Goal: Transaction & Acquisition: Subscribe to service/newsletter

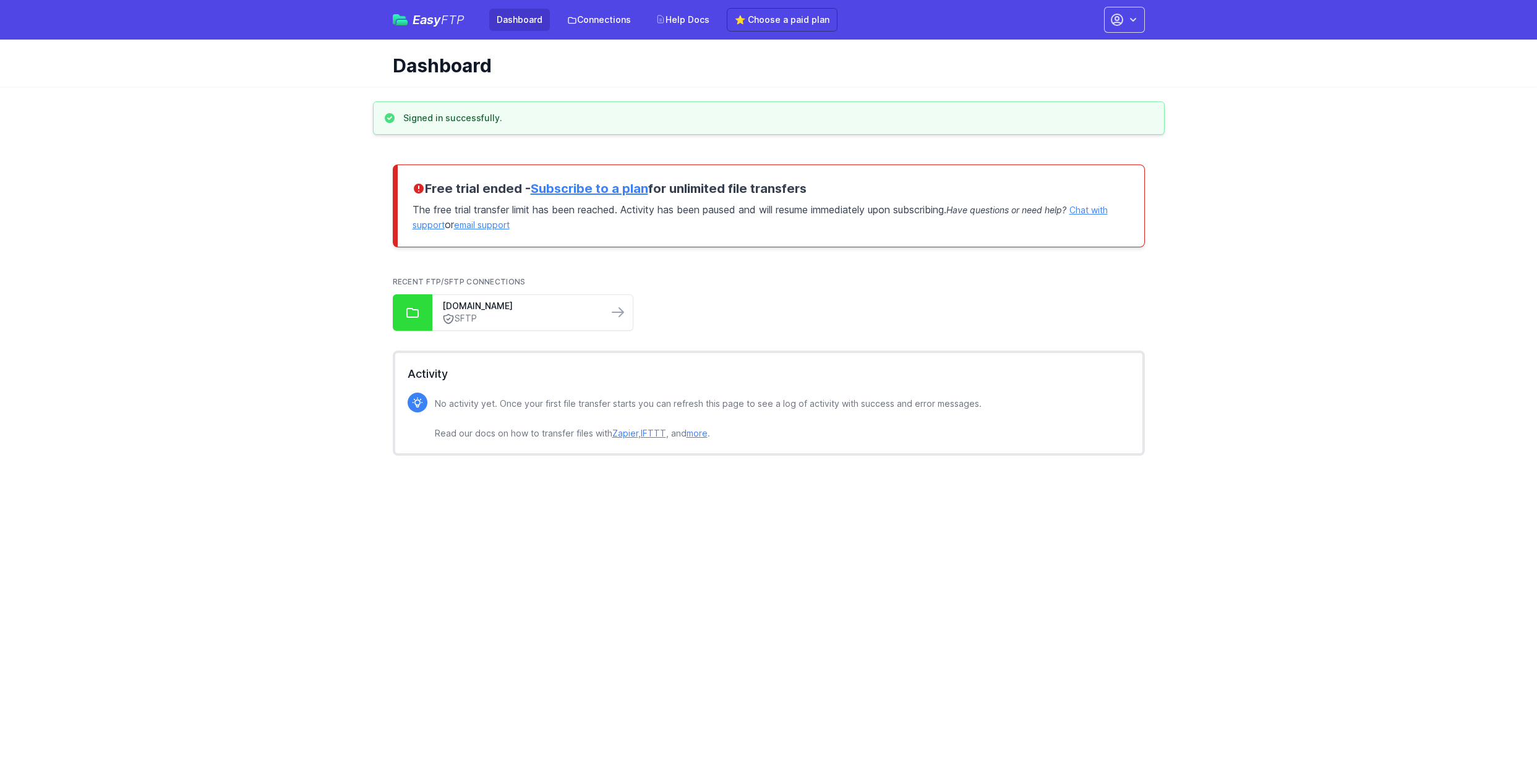
click at [597, 192] on link "Subscribe to a plan" at bounding box center [589, 188] width 117 height 15
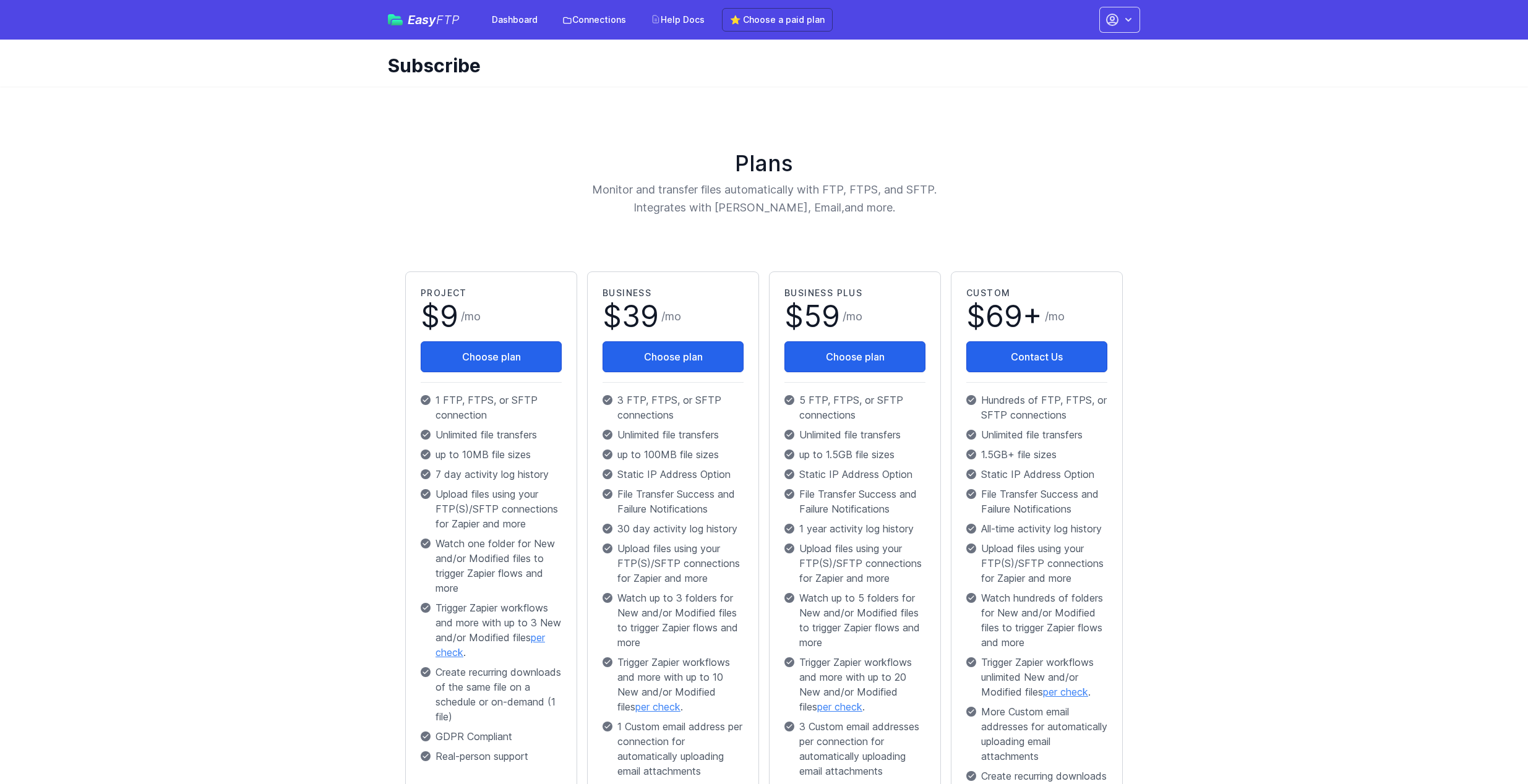
scroll to position [177, 0]
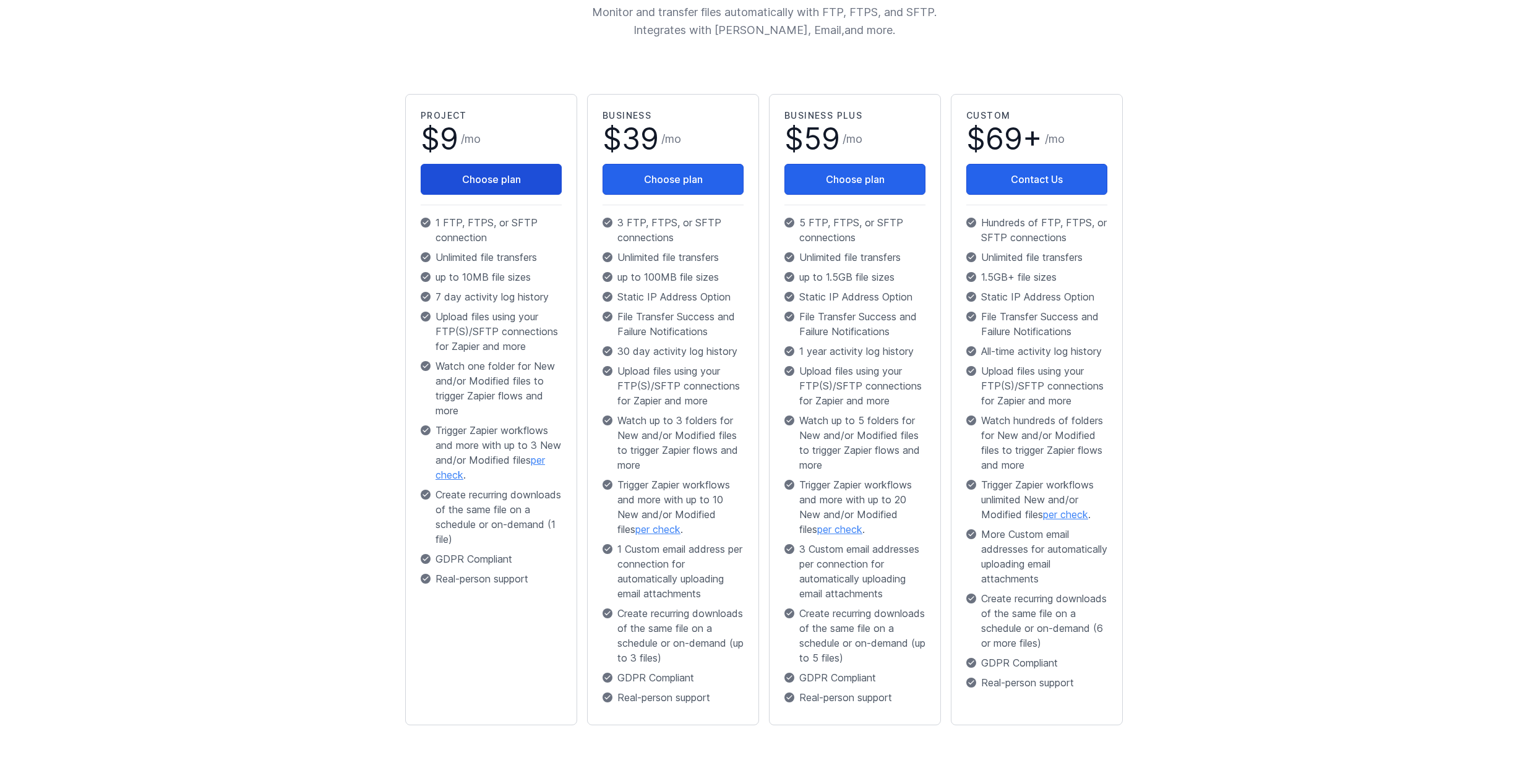
click at [439, 177] on button "Choose plan" at bounding box center [491, 179] width 141 height 31
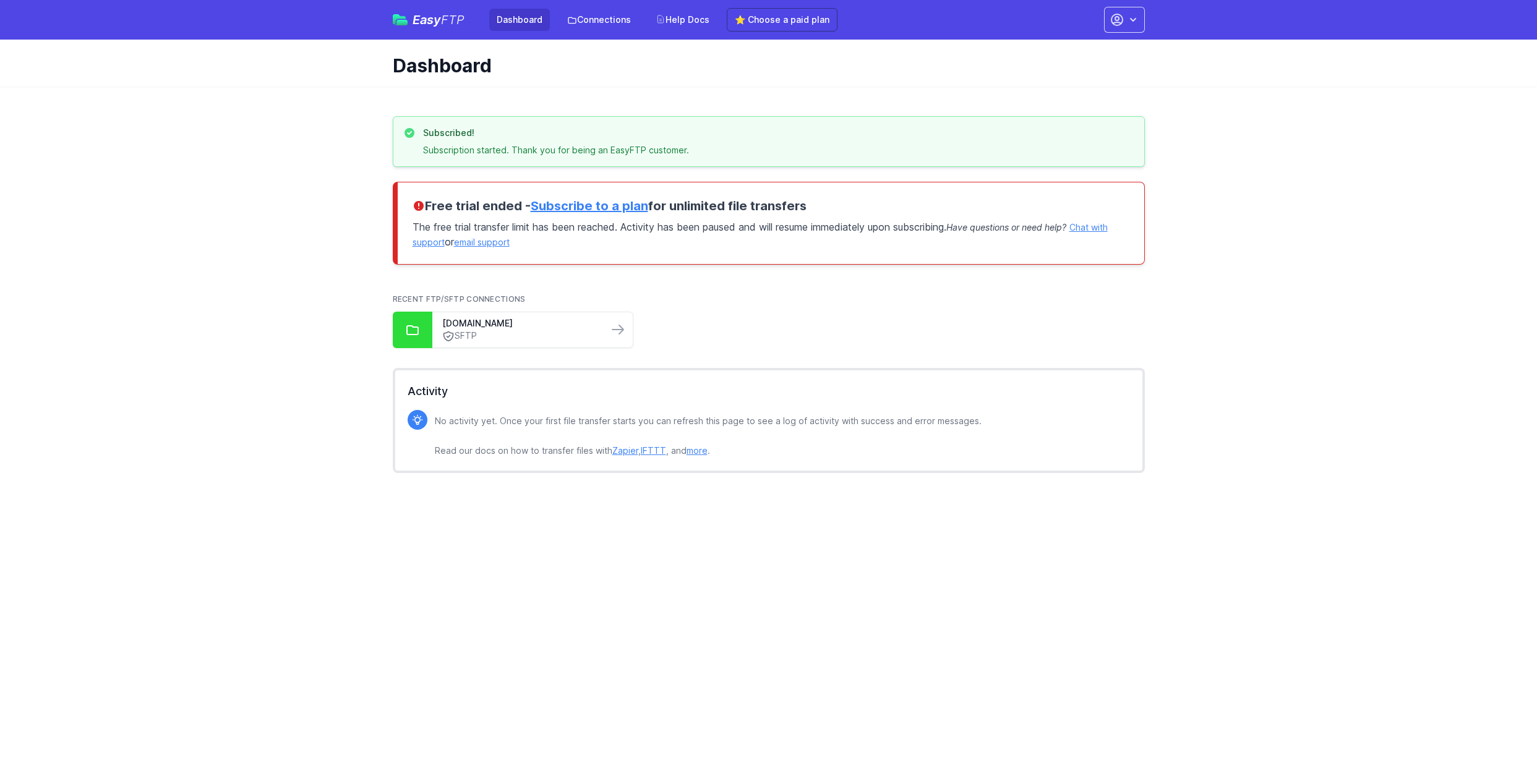
click at [1132, 21] on icon "button" at bounding box center [1133, 20] width 13 height 12
click at [1106, 77] on link "Your Profile" at bounding box center [1085, 74] width 119 height 22
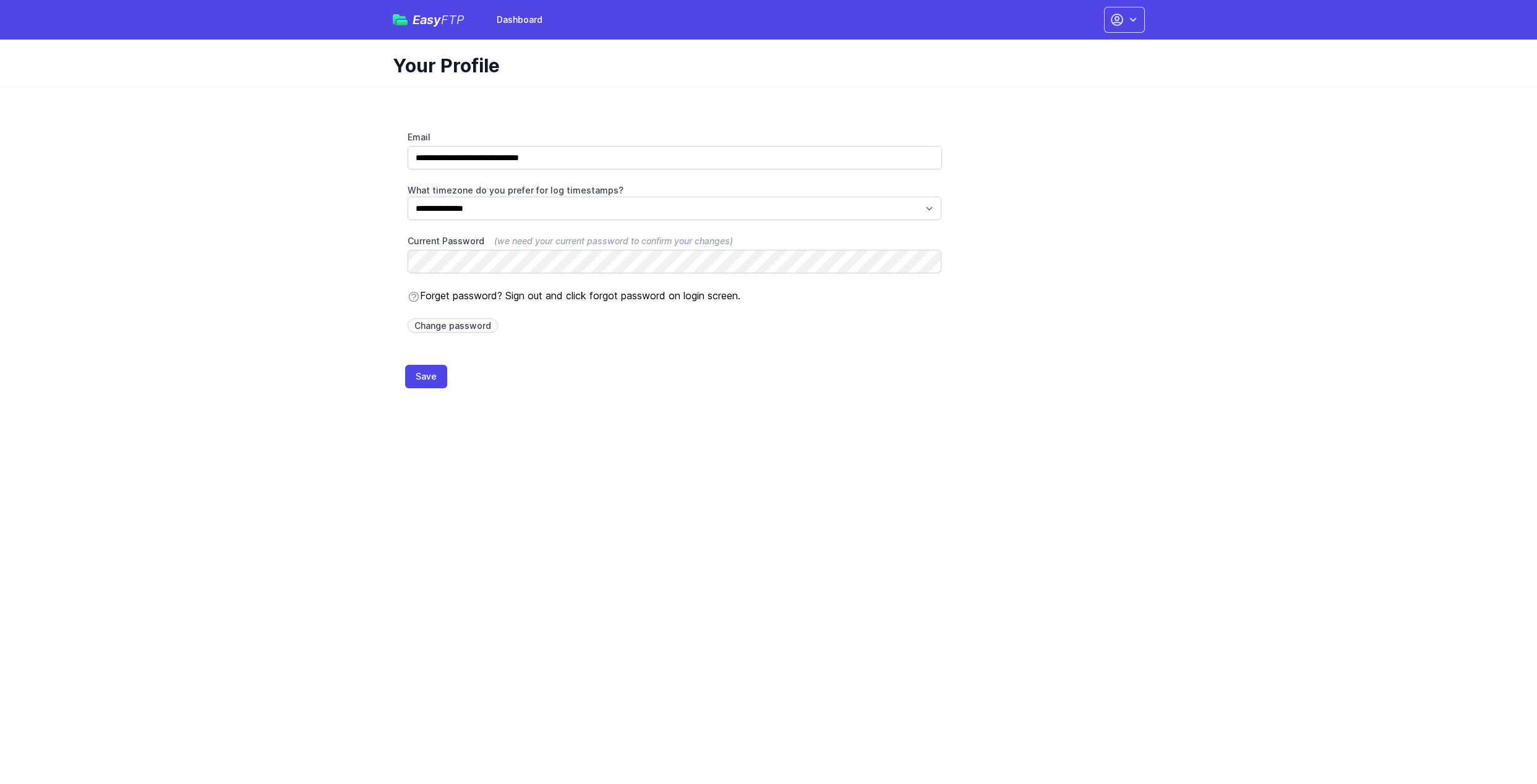
click at [1092, 375] on div "**********" at bounding box center [768, 244] width 752 height 287
click at [1127, 12] on button "button" at bounding box center [1124, 19] width 41 height 26
click at [1107, 50] on link "Dashboard" at bounding box center [1085, 51] width 119 height 22
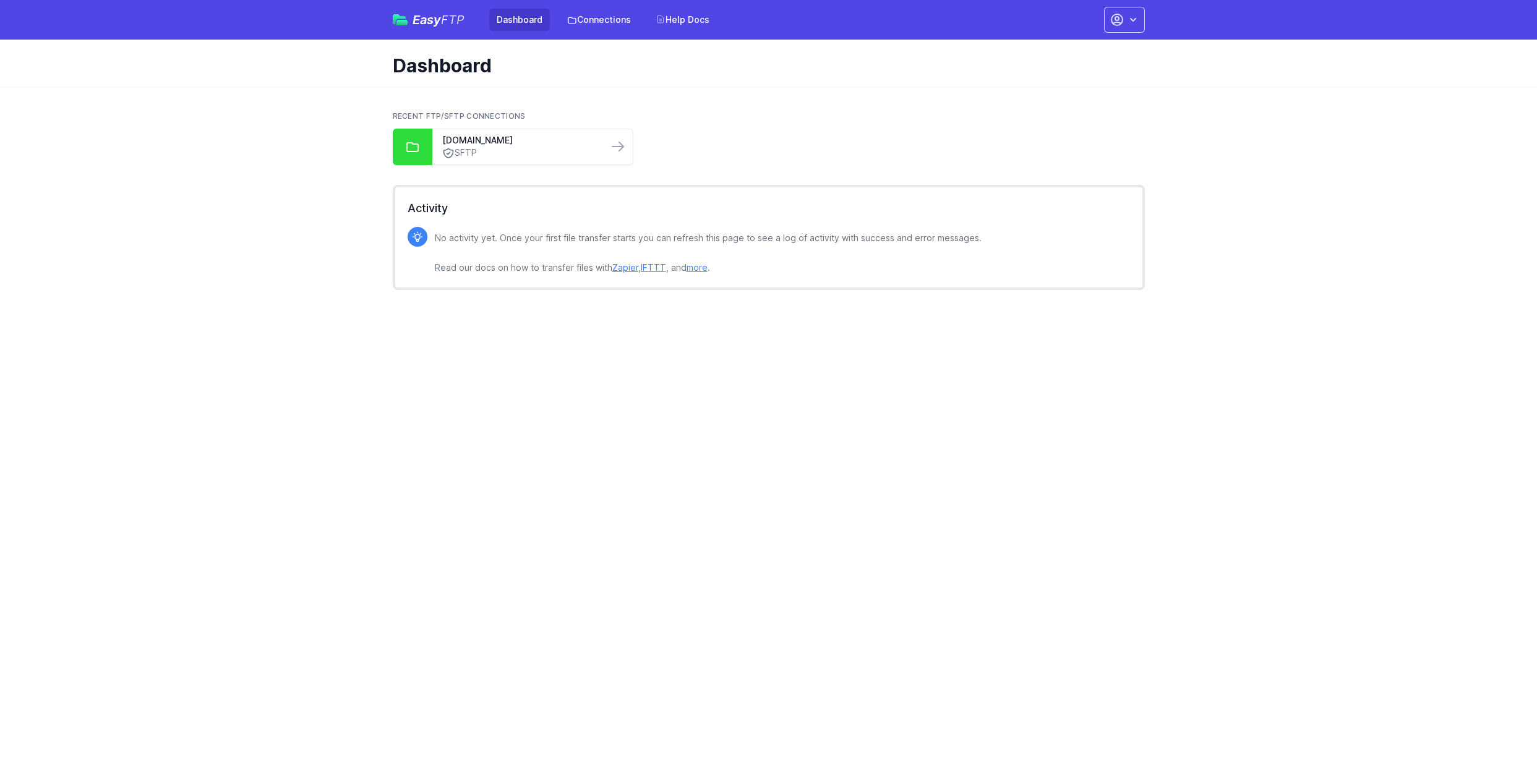
click at [1142, 13] on button "button" at bounding box center [1124, 19] width 41 height 26
click at [1099, 75] on link "Your Profile" at bounding box center [1085, 74] width 119 height 22
